Goal: Task Accomplishment & Management: Use online tool/utility

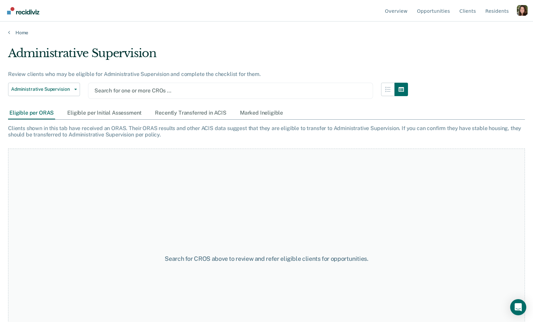
click at [518, 11] on div "Profile dropdown button" at bounding box center [522, 10] width 11 height 11
click at [476, 30] on link "Profile" at bounding box center [494, 32] width 43 height 6
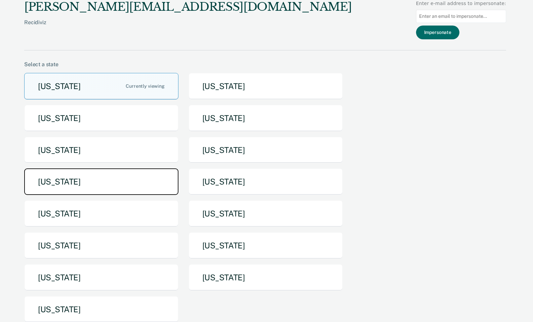
click at [121, 183] on button "[US_STATE]" at bounding box center [101, 181] width 154 height 27
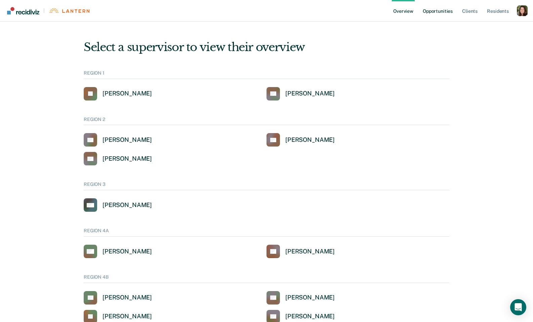
click at [452, 8] on link "Opportunities" at bounding box center [437, 10] width 33 height 21
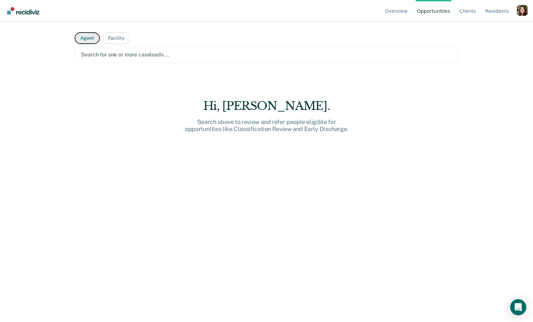
click at [80, 43] on button "Agent" at bounding box center [87, 38] width 25 height 12
click at [95, 62] on div "Search for one or more agents …" at bounding box center [267, 55] width 384 height 16
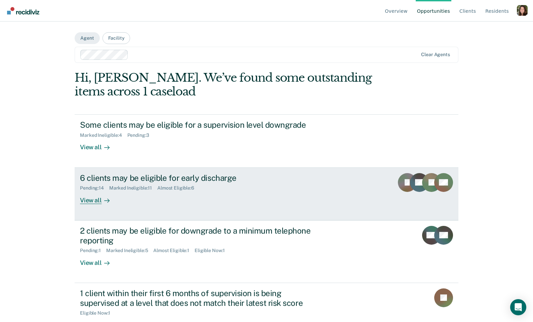
click at [213, 194] on div "6 clients may be eligible for early discharge Pending : 14 Marked Ineligible : …" at bounding box center [206, 188] width 252 height 31
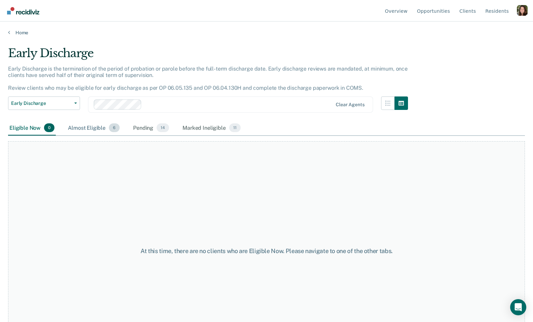
click at [91, 123] on div "Almost Eligible 6" at bounding box center [94, 128] width 54 height 15
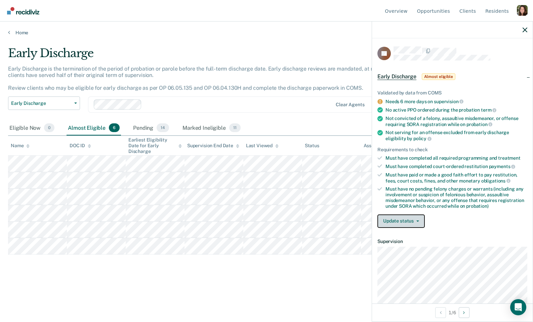
click at [397, 217] on button "Update status" at bounding box center [400, 220] width 47 height 13
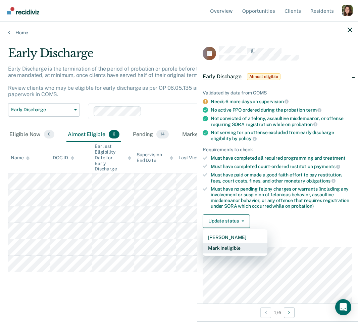
click at [233, 247] on button "Mark Ineligible" at bounding box center [235, 247] width 65 height 11
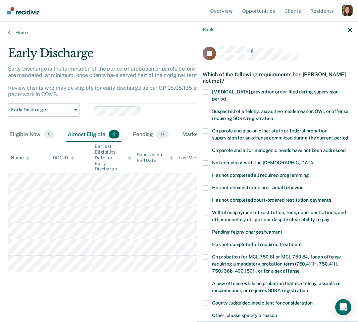
scroll to position [85, 0]
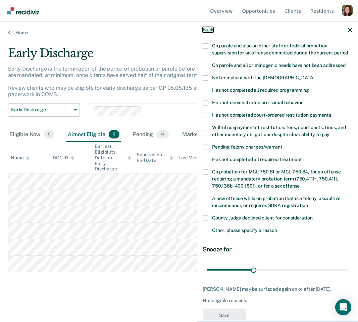
click at [206, 29] on button "Back" at bounding box center [208, 30] width 11 height 6
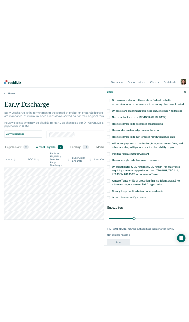
scroll to position [71, 0]
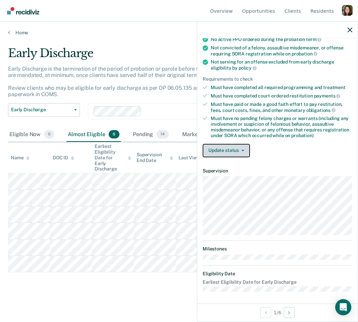
click at [233, 144] on button "Update status" at bounding box center [226, 150] width 47 height 13
